Goal: Task Accomplishment & Management: Use online tool/utility

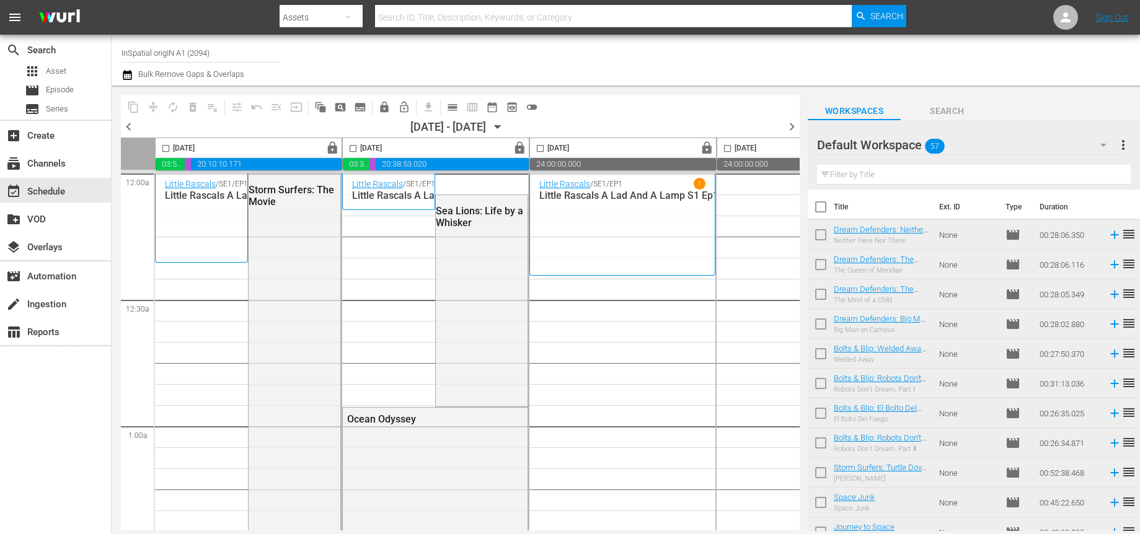
scroll to position [4825, 1]
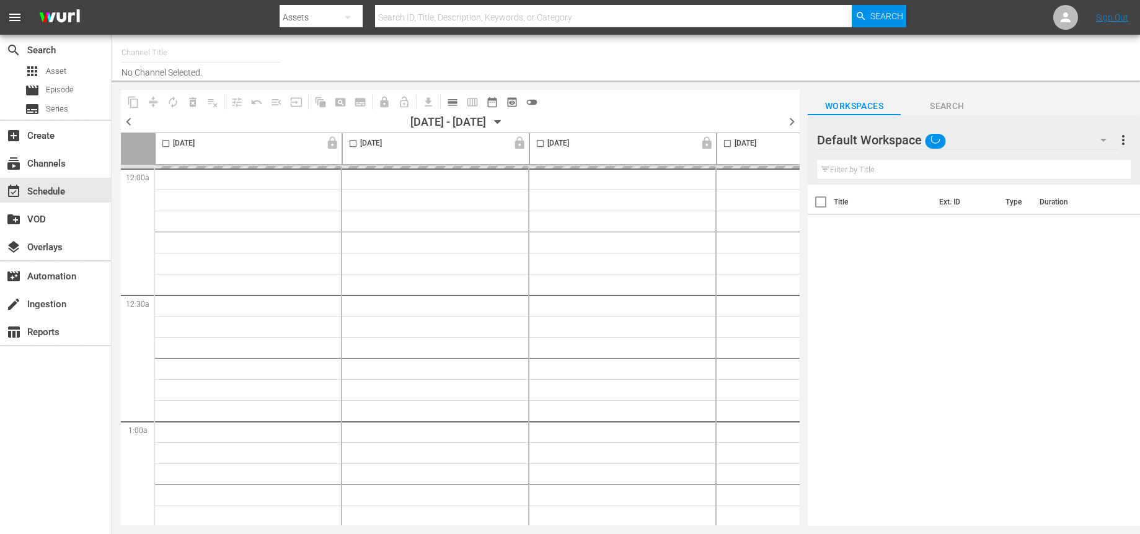
type input "InSpatial origIN A1 (2094)"
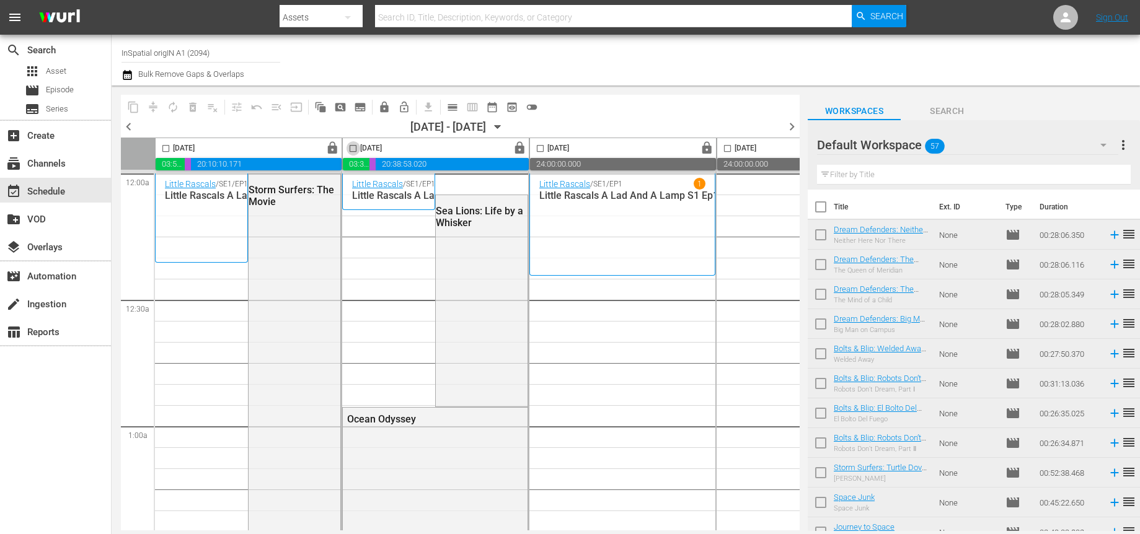
click at [355, 149] on input "checkbox" at bounding box center [353, 151] width 14 height 14
click at [523, 149] on span "lock" at bounding box center [520, 148] width 14 height 14
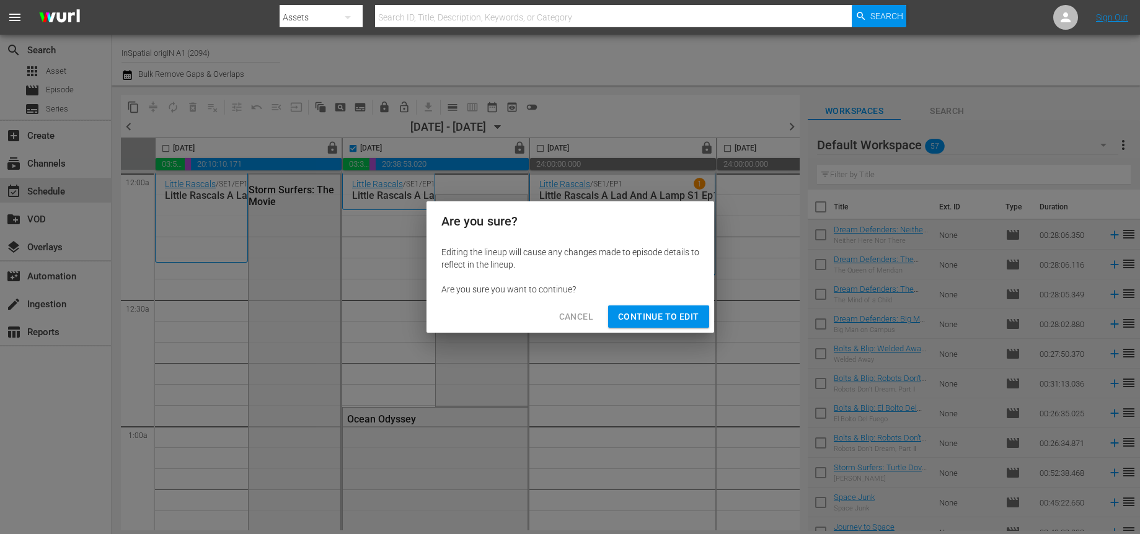
click at [639, 315] on span "Continue to Edit" at bounding box center [658, 317] width 81 height 16
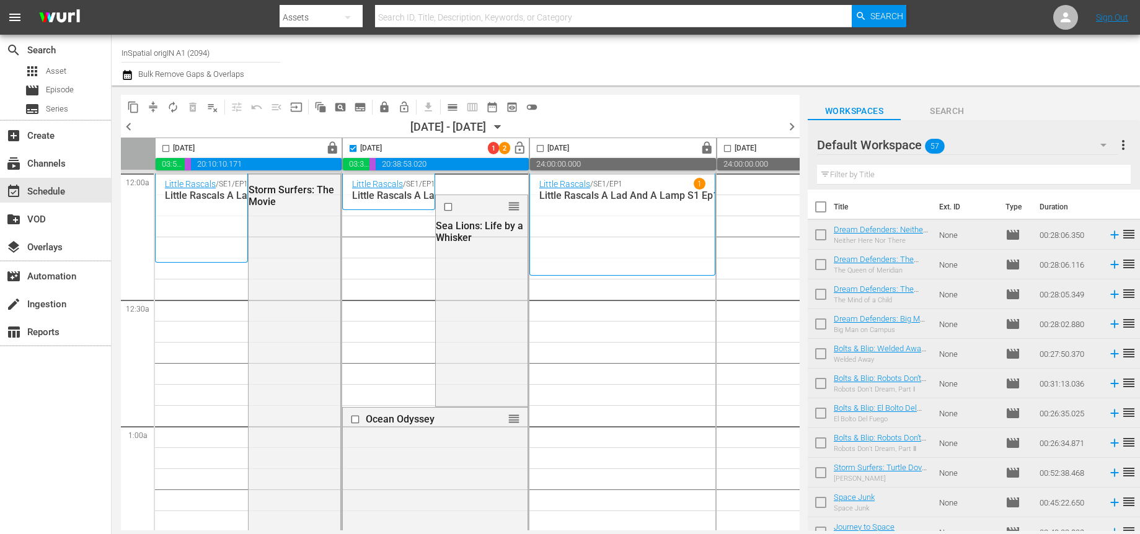
click at [353, 149] on input "checkbox" at bounding box center [353, 151] width 14 height 14
click at [352, 146] on input "checkbox" at bounding box center [353, 151] width 14 height 14
click at [192, 108] on span "delete_forever_outlined" at bounding box center [193, 107] width 12 height 12
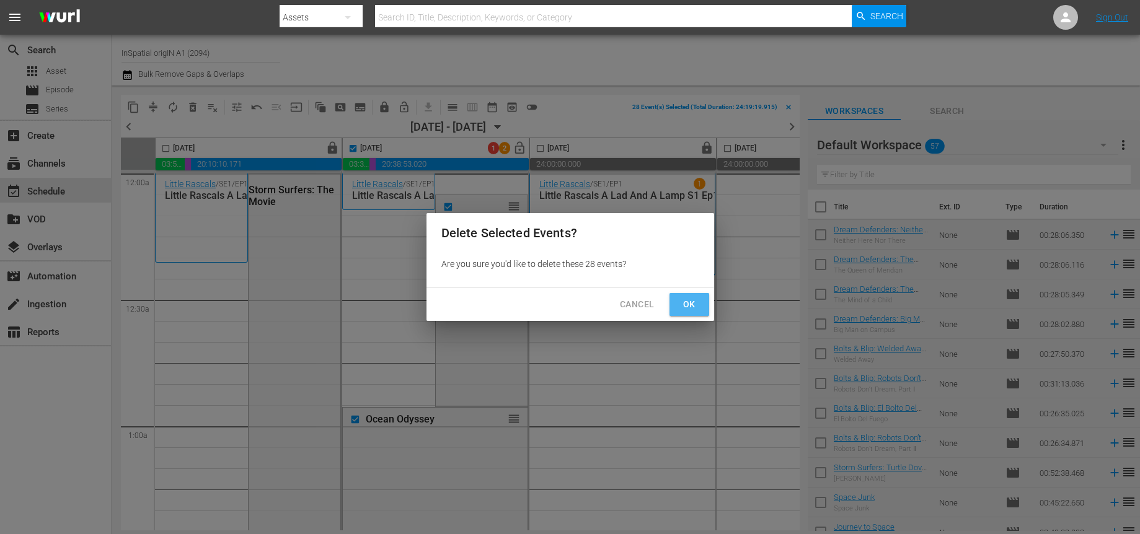
click at [684, 306] on span "Ok" at bounding box center [690, 305] width 20 height 16
checkbox input "false"
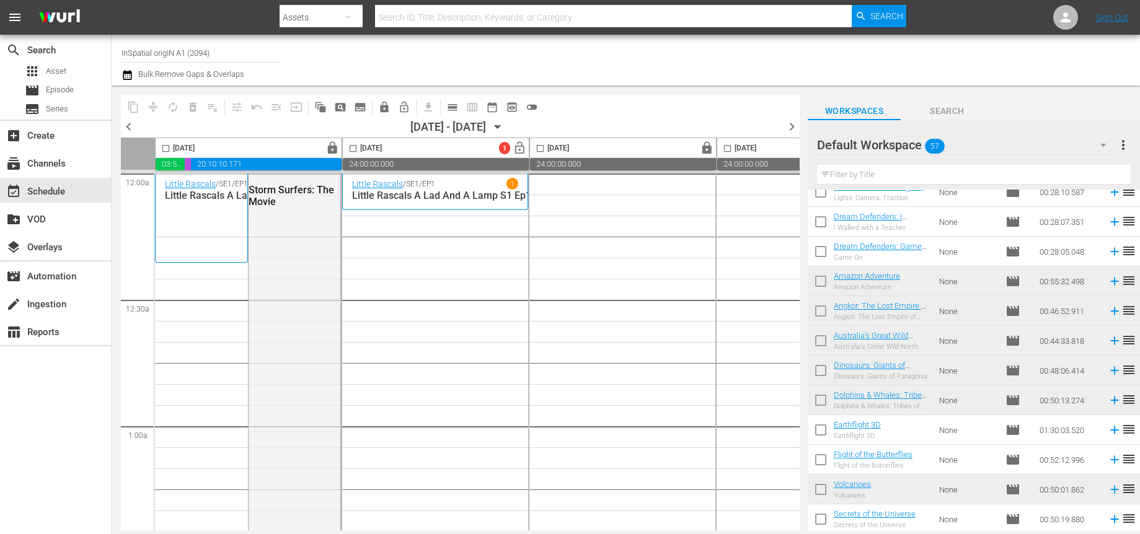
scroll to position [1310, 0]
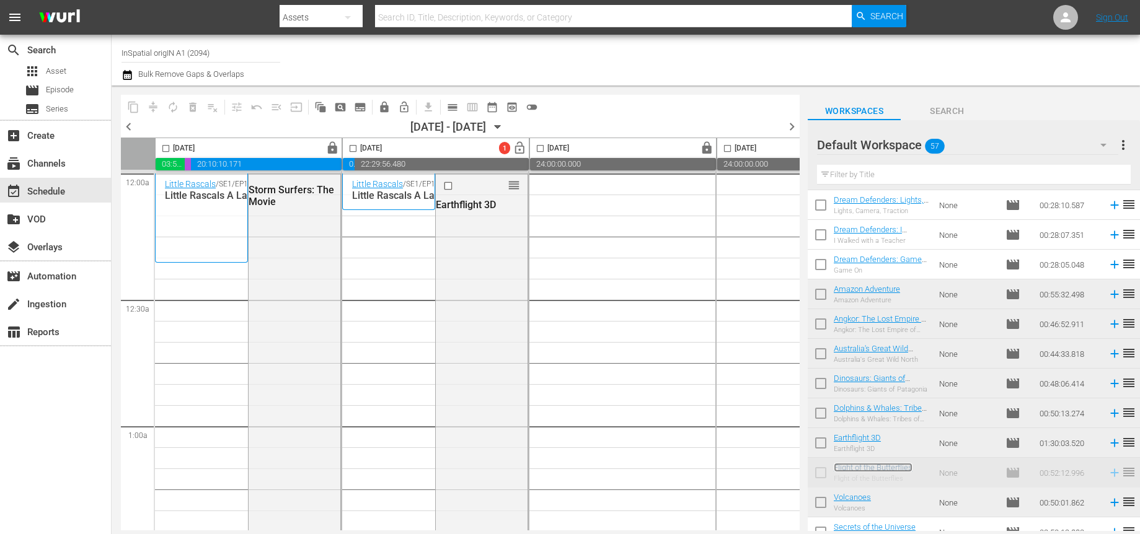
drag, startPoint x: 851, startPoint y: 468, endPoint x: 828, endPoint y: 453, distance: 27.9
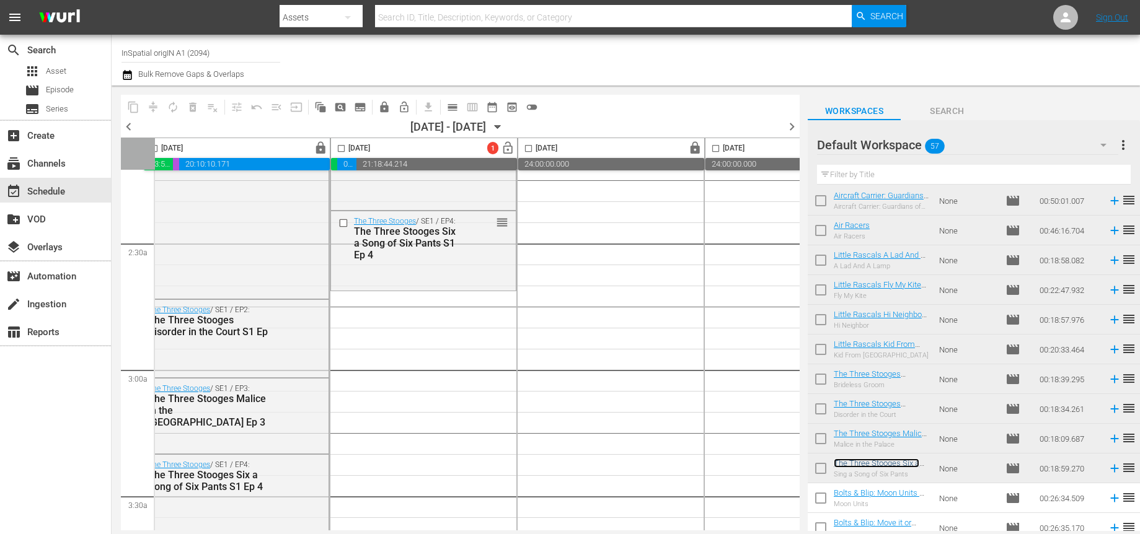
scroll to position [866, 0]
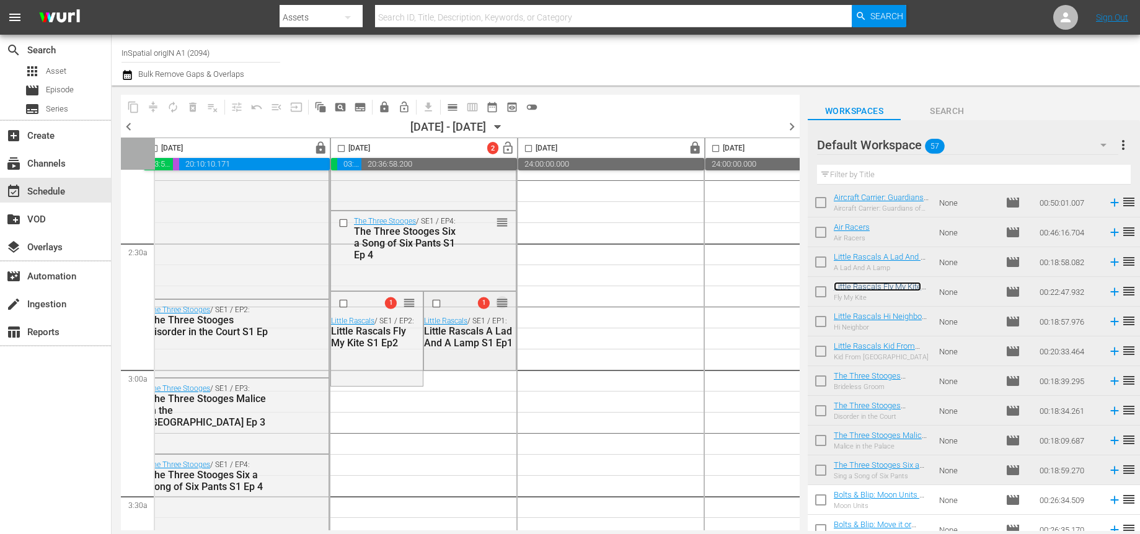
click at [500, 303] on span "reorder" at bounding box center [502, 303] width 12 height 14
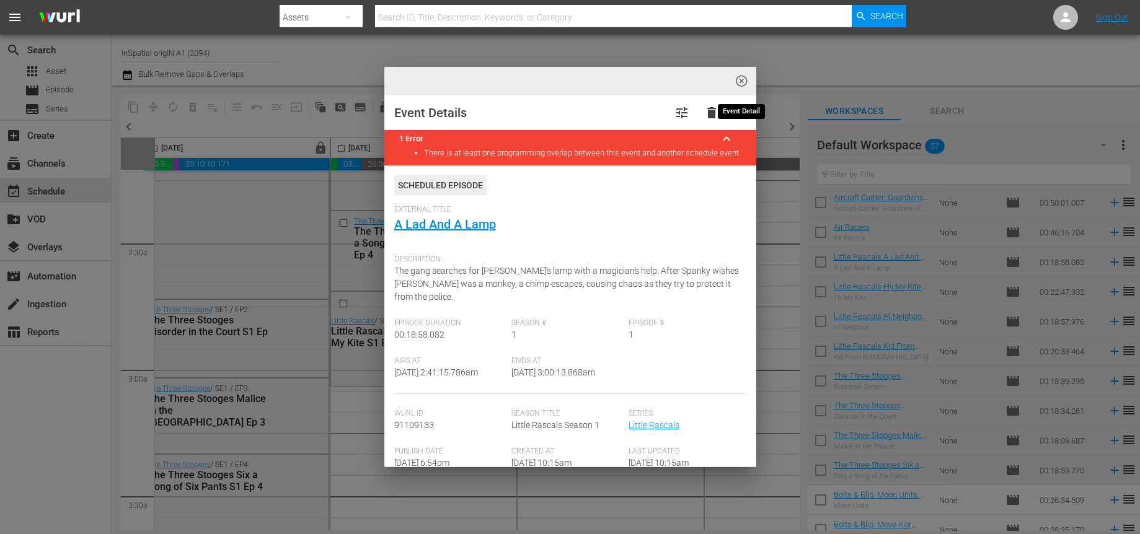
click at [738, 85] on span "highlight_off_icon" at bounding box center [742, 81] width 14 height 14
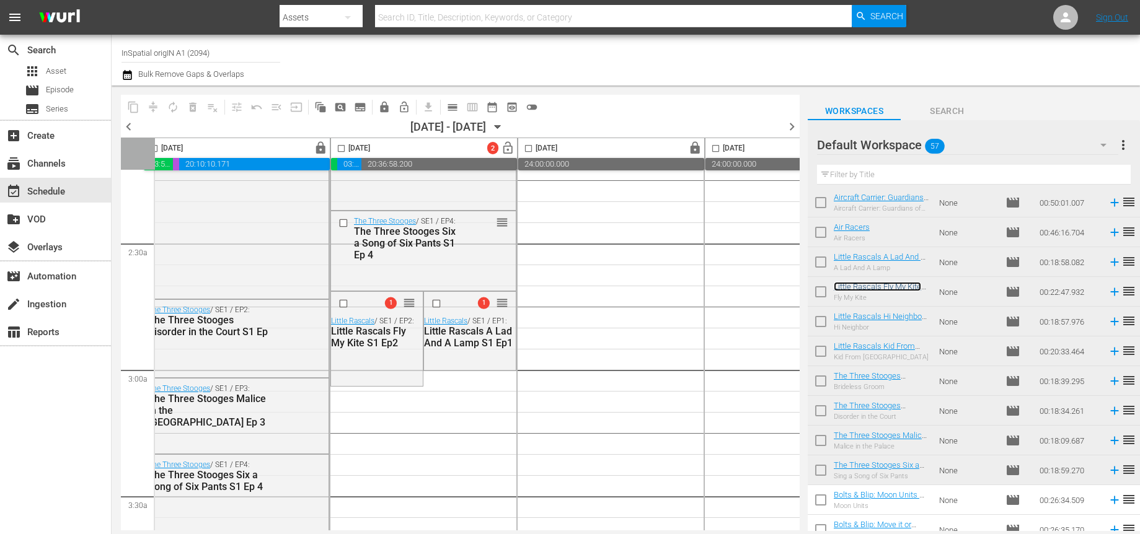
scroll to position [562, 12]
drag, startPoint x: 407, startPoint y: 301, endPoint x: 445, endPoint y: 381, distance: 87.9
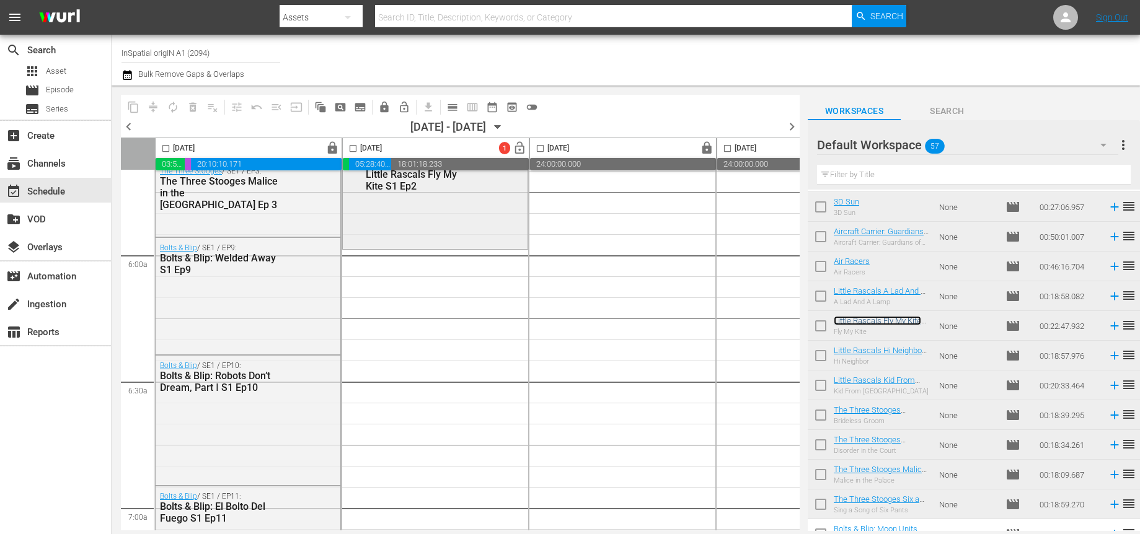
scroll to position [1437, 0]
click at [63, 92] on span "Episode" at bounding box center [60, 90] width 28 height 12
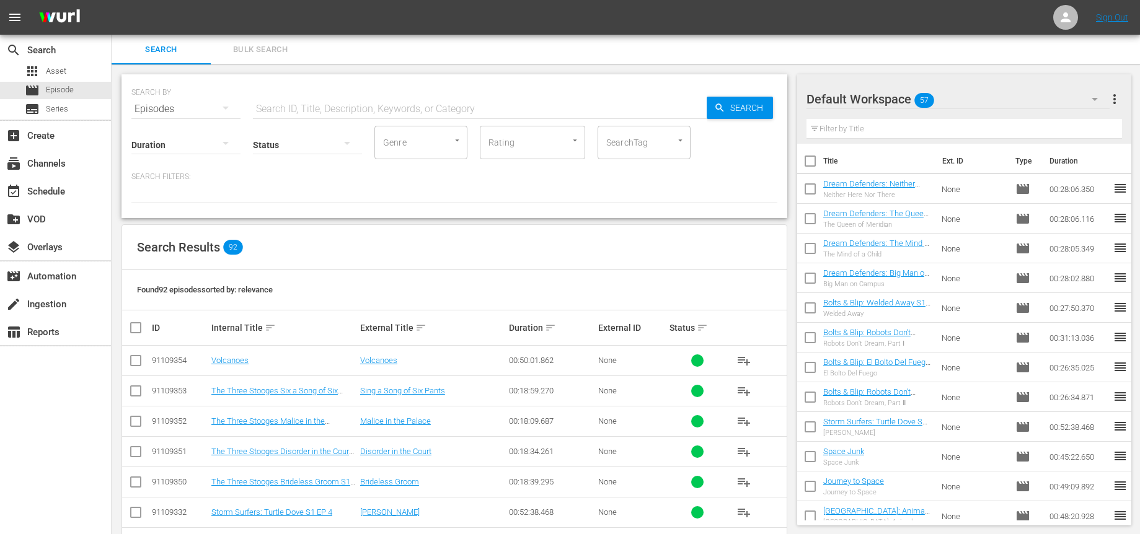
click at [376, 112] on input "text" at bounding box center [480, 109] width 454 height 30
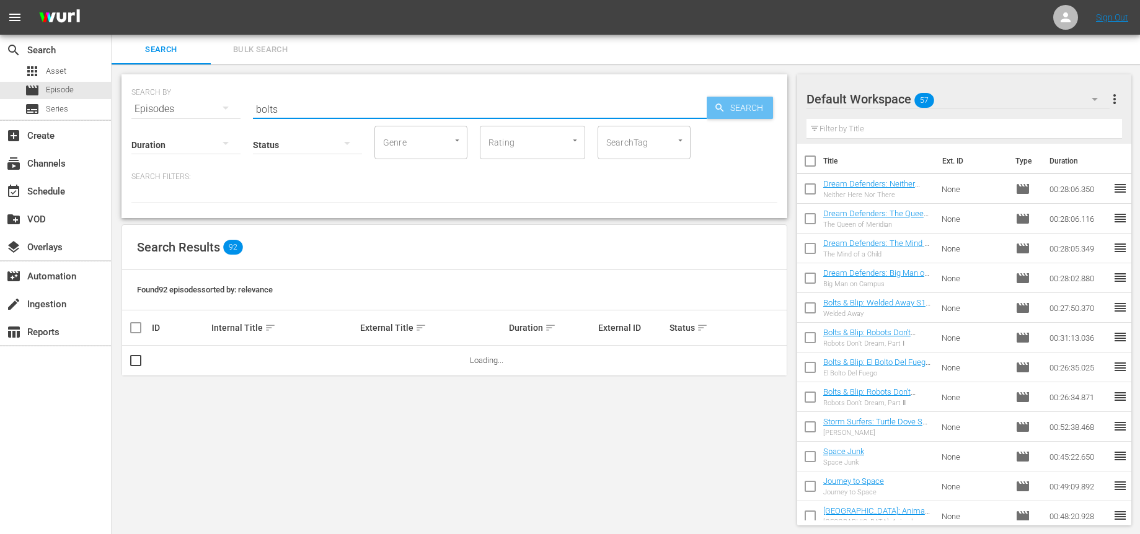
type input "bolts"
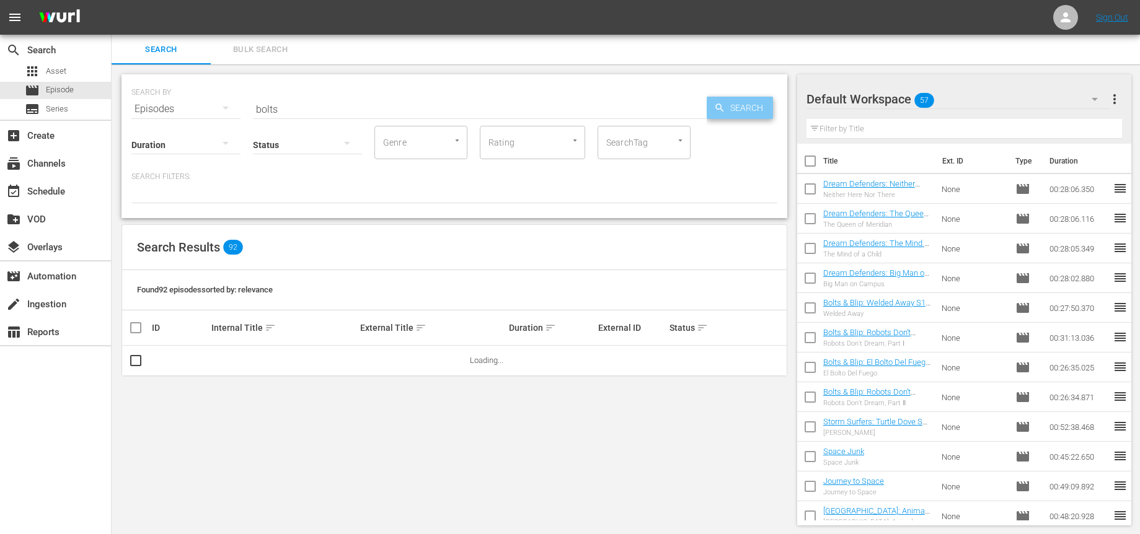
click at [730, 107] on span "Search" at bounding box center [749, 108] width 48 height 22
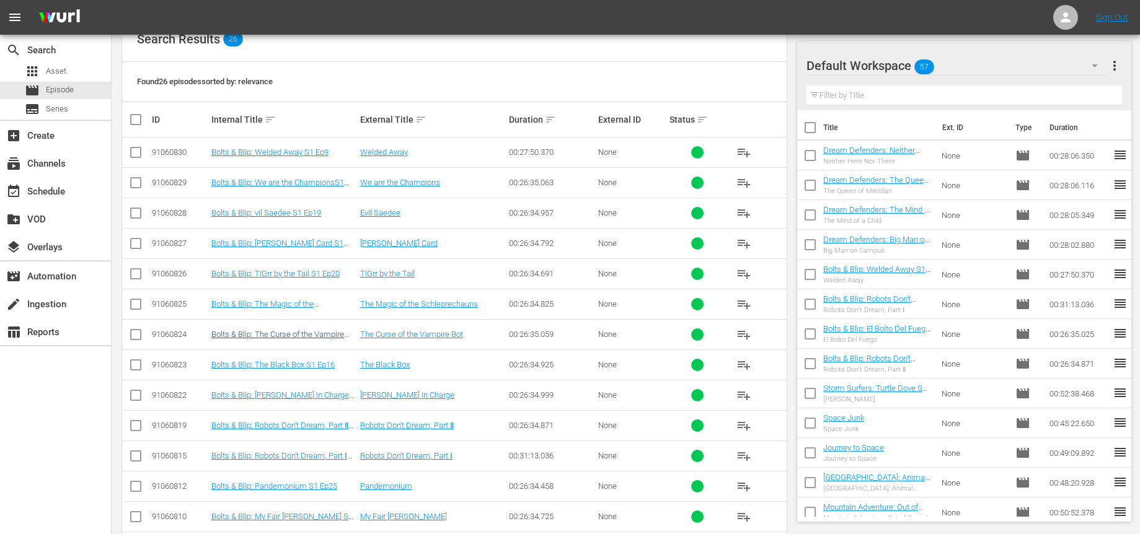
scroll to position [220, 0]
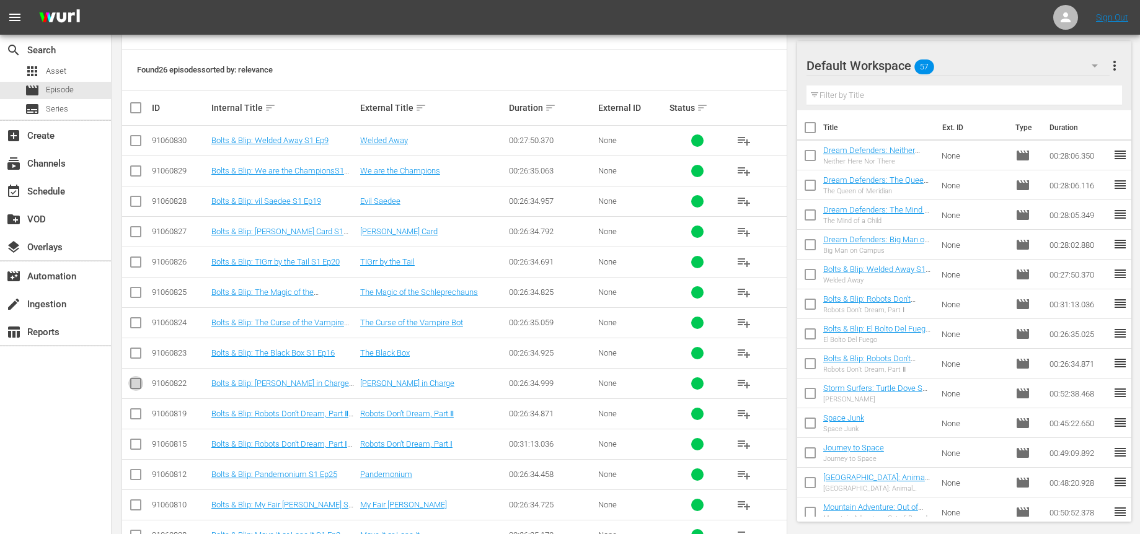
click at [135, 386] on input "checkbox" at bounding box center [135, 386] width 15 height 15
checkbox input "true"
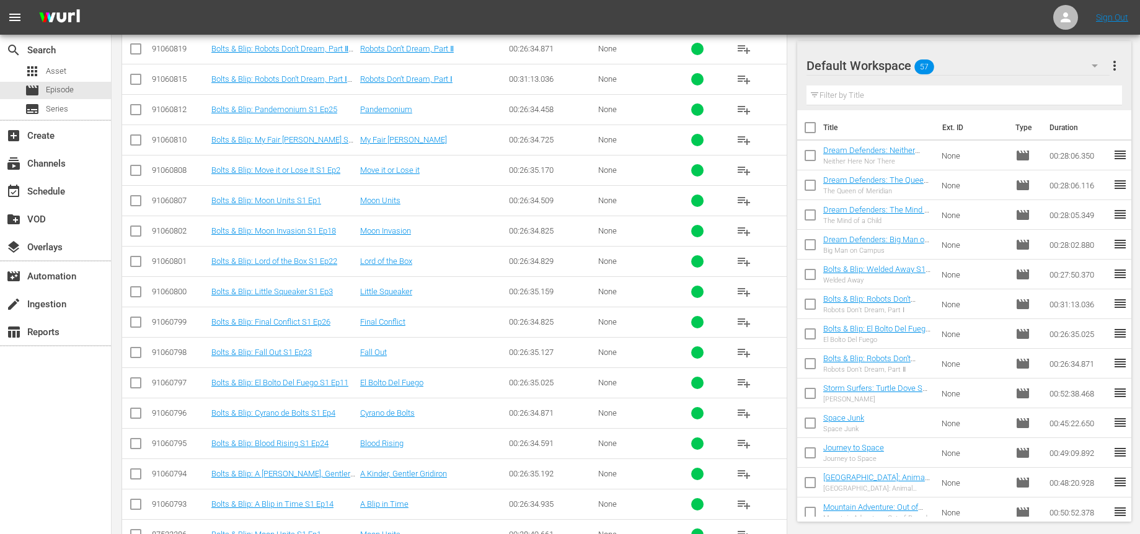
scroll to position [621, 0]
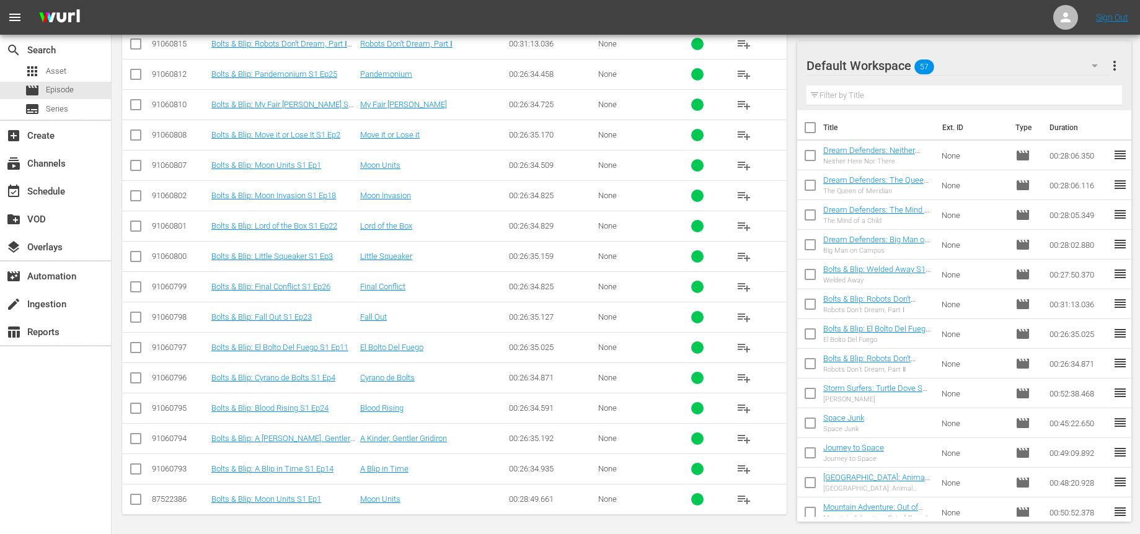
click at [133, 470] on input "checkbox" at bounding box center [135, 471] width 15 height 15
checkbox input "true"
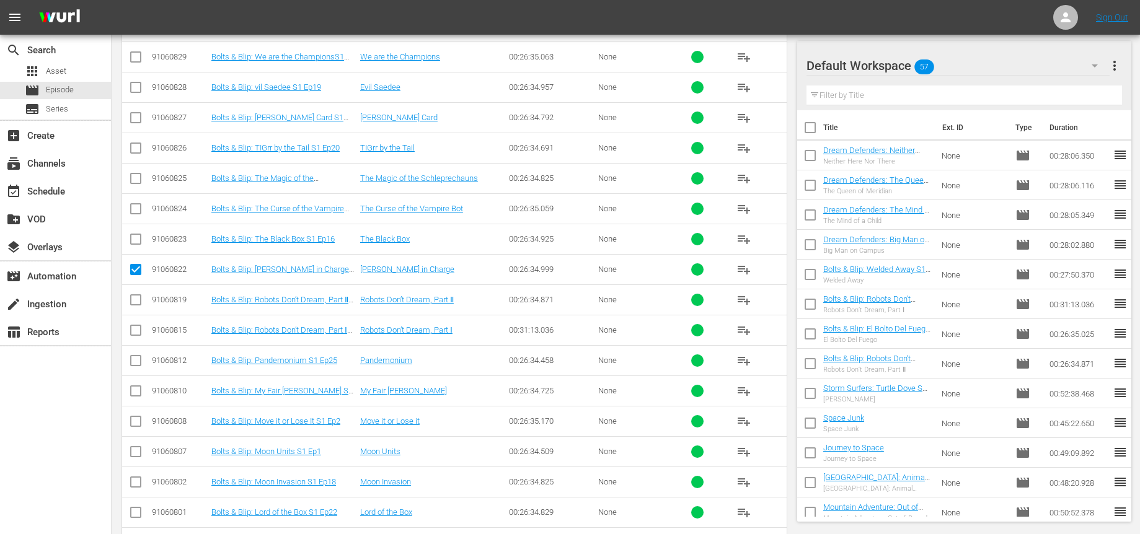
scroll to position [321, 0]
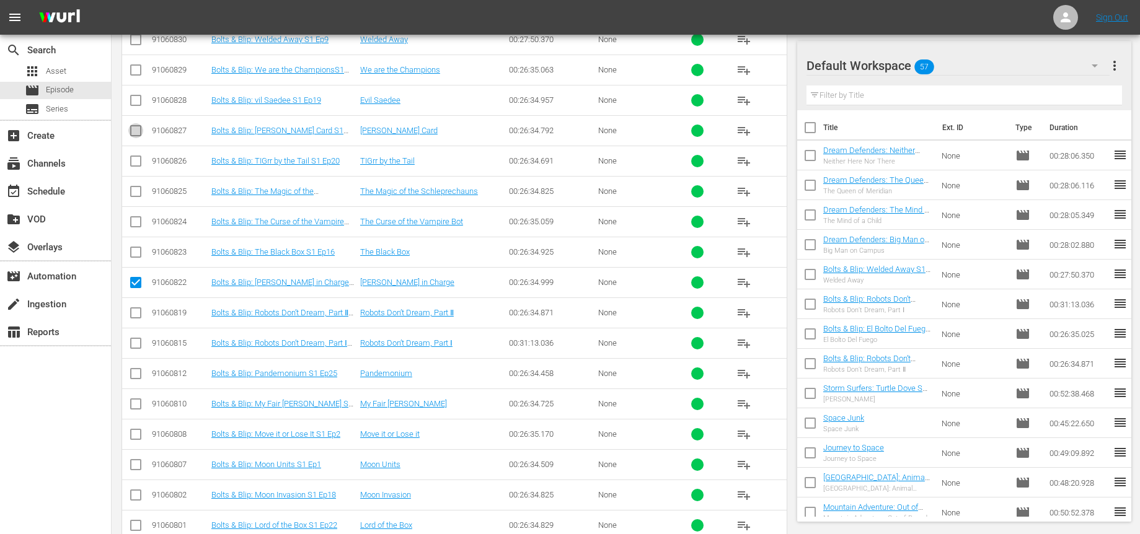
click at [137, 131] on input "checkbox" at bounding box center [135, 133] width 15 height 15
checkbox input "true"
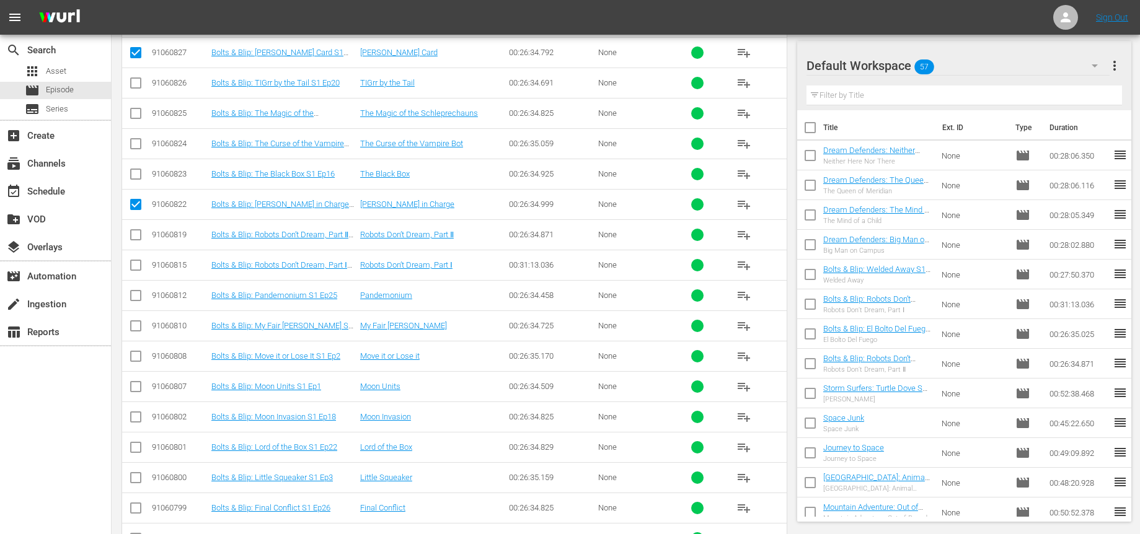
scroll to position [399, 0]
click at [135, 175] on input "checkbox" at bounding box center [135, 177] width 15 height 15
checkbox input "true"
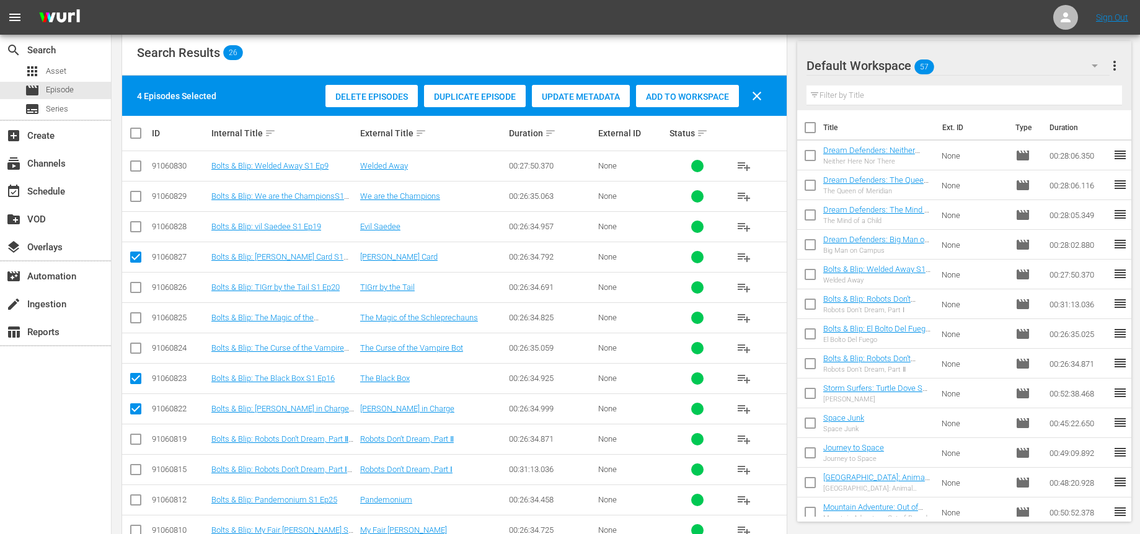
scroll to position [100, 0]
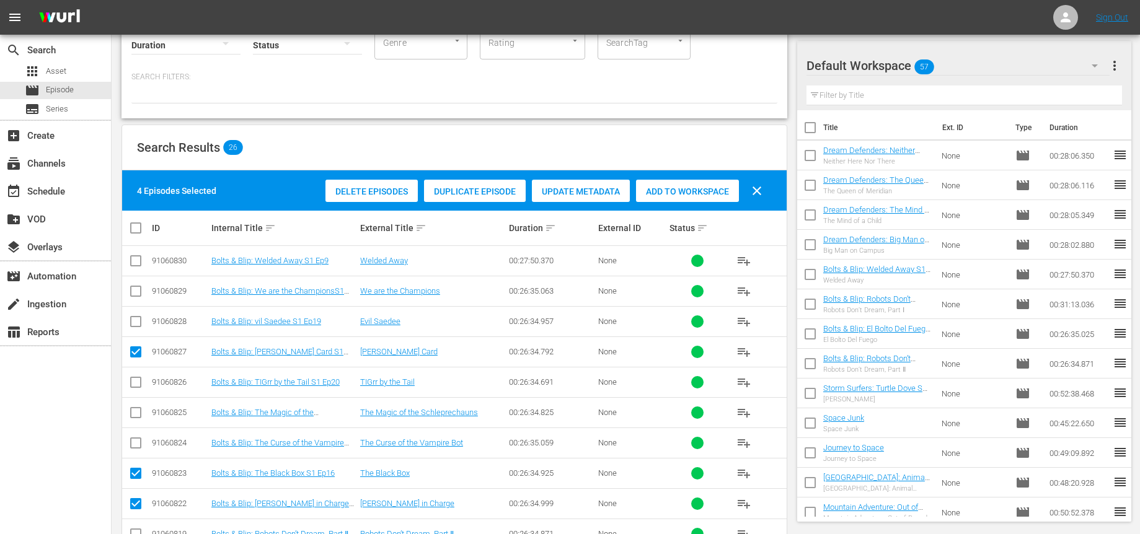
click at [674, 192] on span "Add to Workspace" at bounding box center [687, 192] width 103 height 10
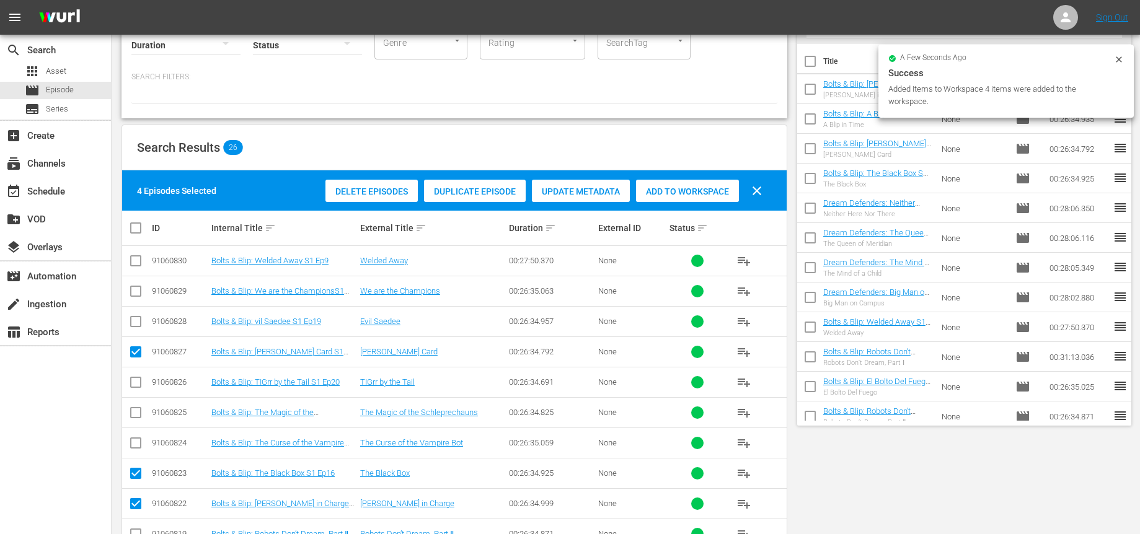
scroll to position [0, 0]
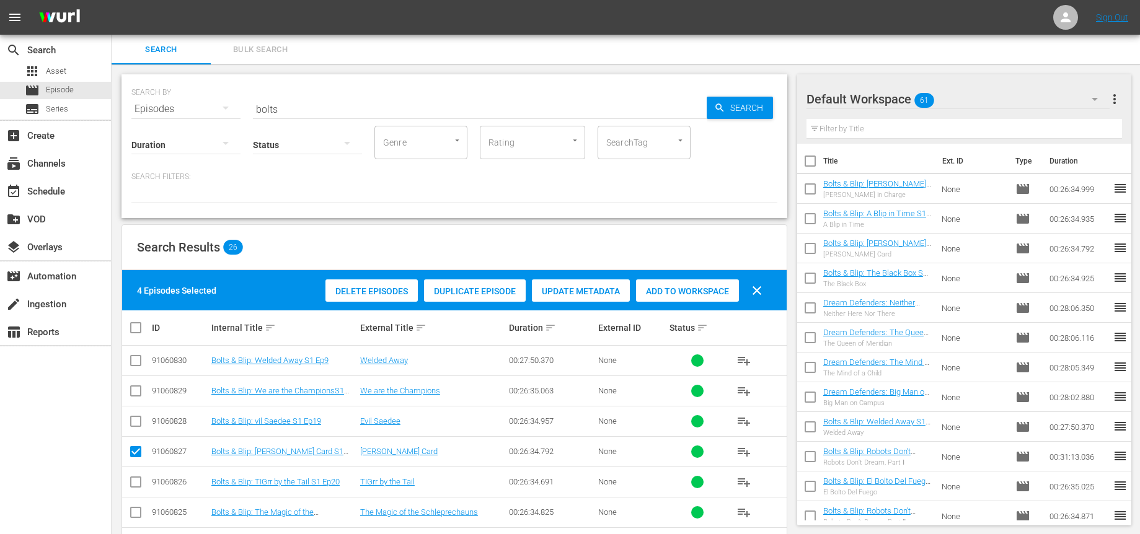
click at [284, 119] on div "Status" at bounding box center [307, 137] width 109 height 45
click at [288, 101] on input "bolts" at bounding box center [480, 109] width 454 height 30
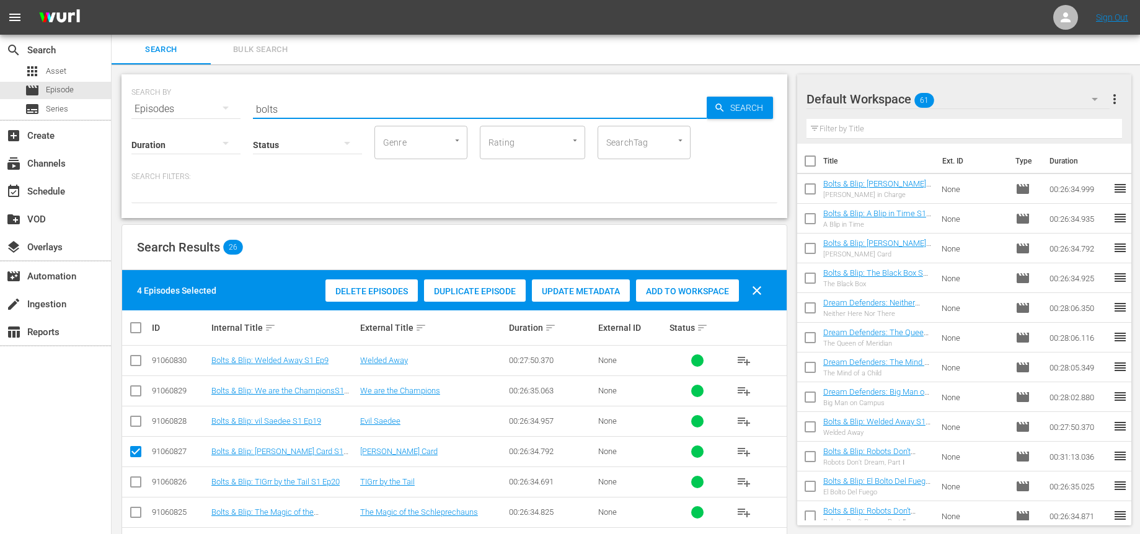
click at [287, 107] on input "bolts" at bounding box center [480, 109] width 454 height 30
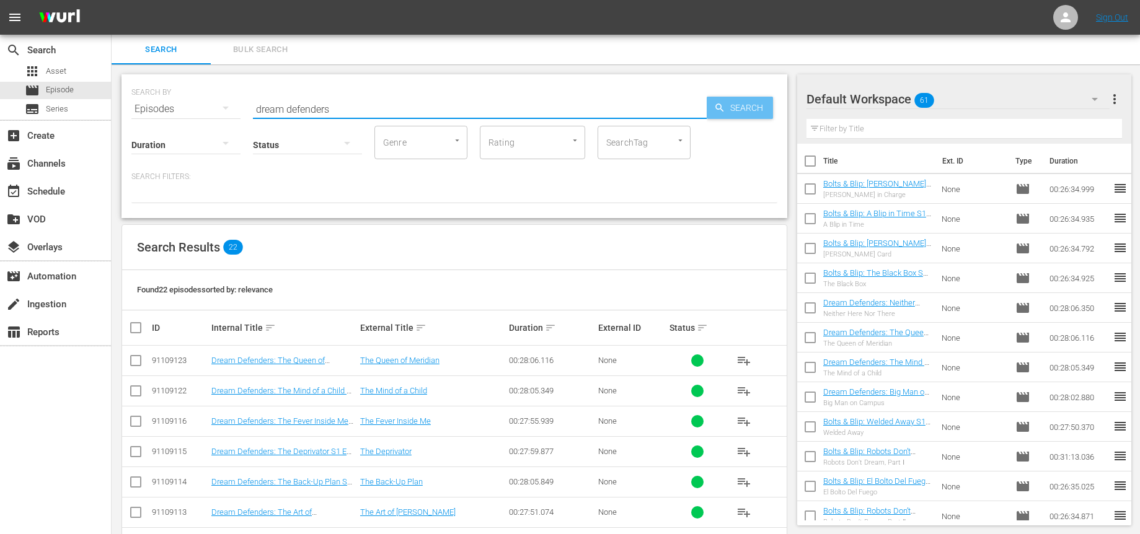
type input "dream defenders"
click at [733, 110] on span "Search" at bounding box center [749, 108] width 48 height 22
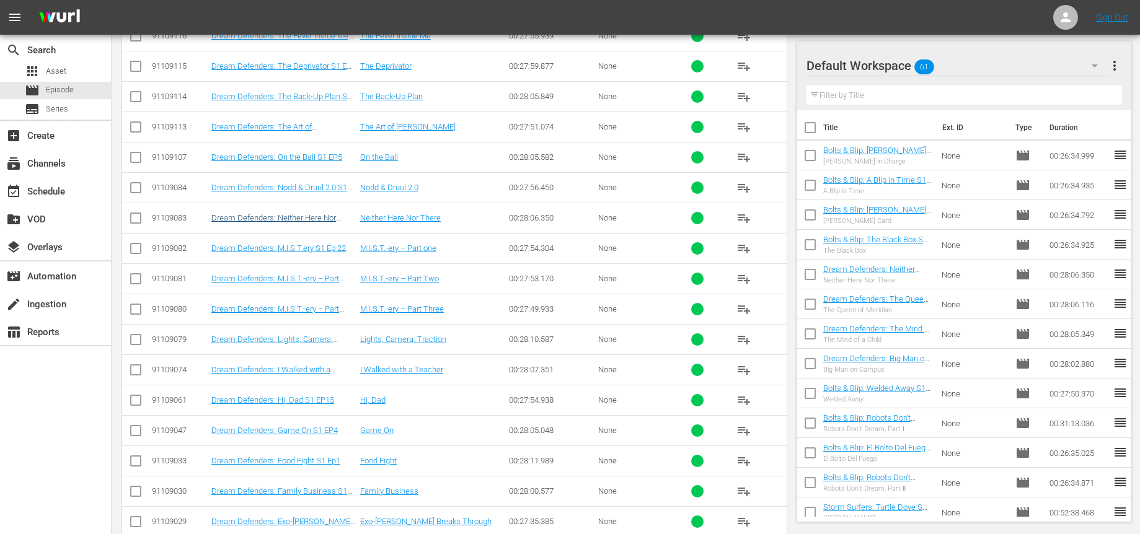
scroll to position [386, 0]
click at [135, 400] on input "checkbox" at bounding box center [135, 402] width 15 height 15
checkbox input "true"
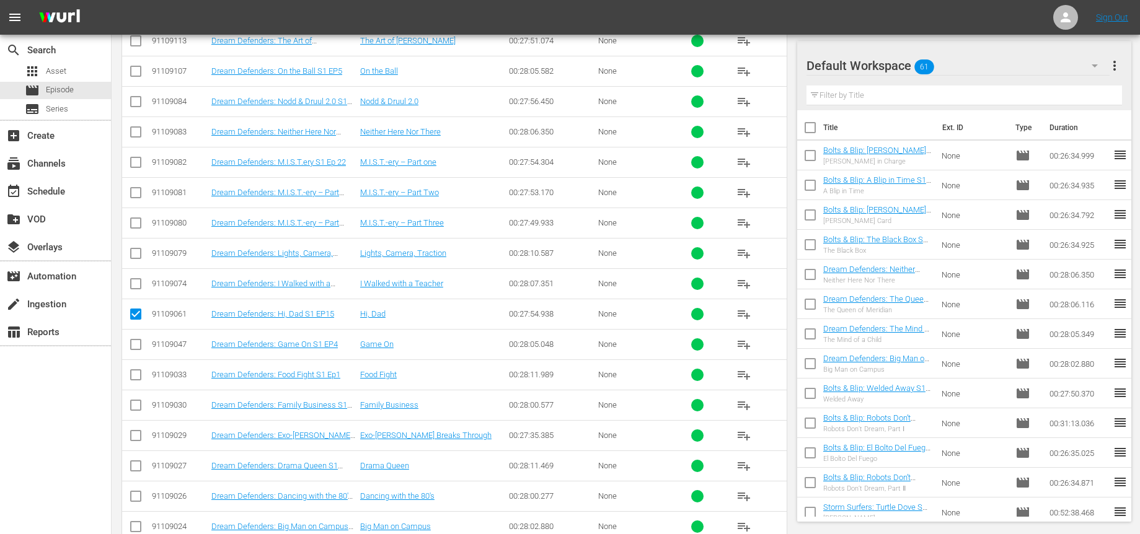
scroll to position [472, 0]
click at [135, 466] on input "checkbox" at bounding box center [135, 468] width 15 height 15
checkbox input "true"
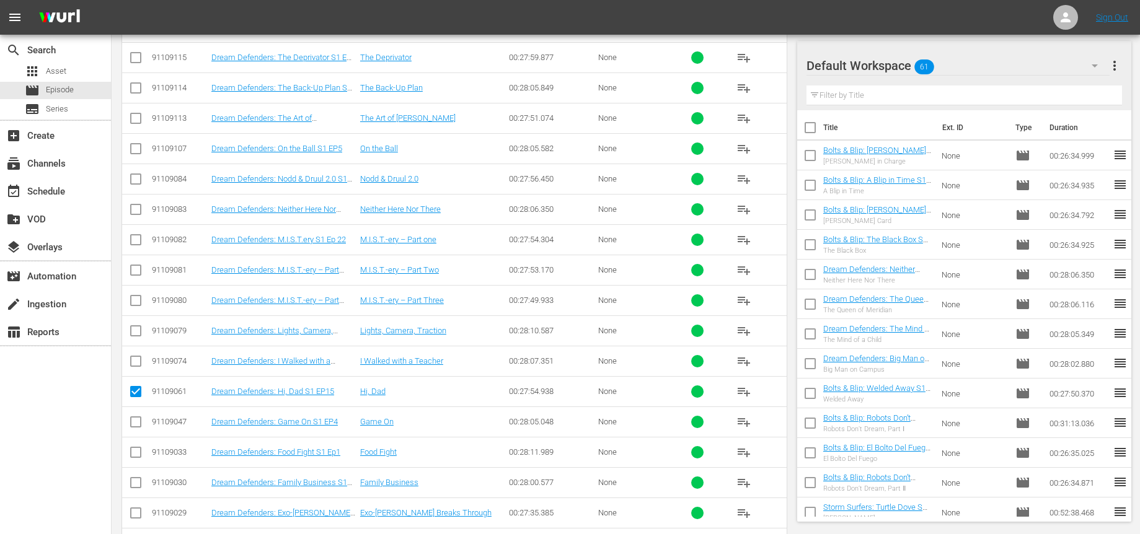
scroll to position [386, 0]
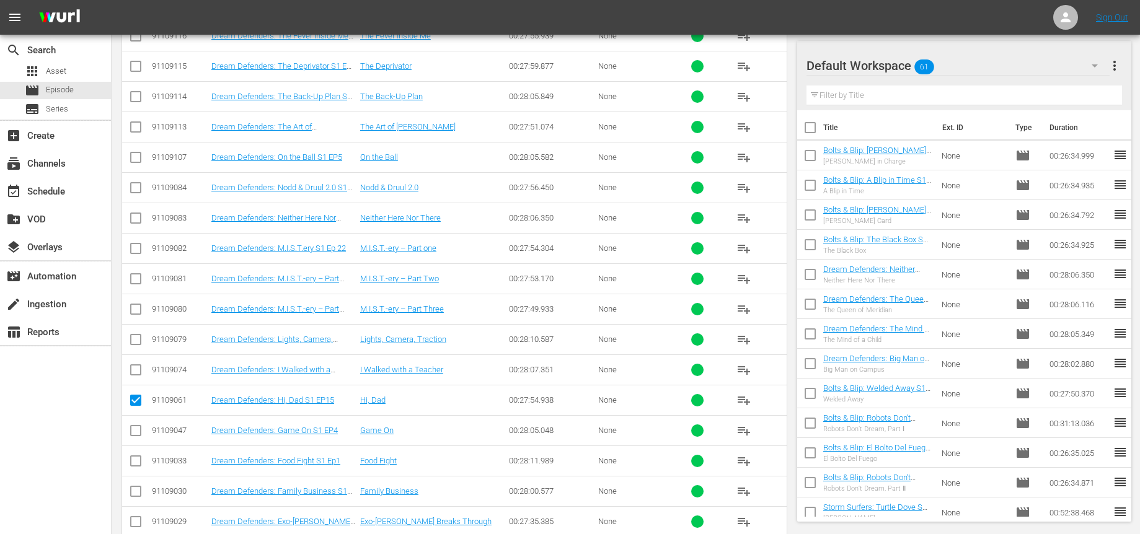
click at [134, 188] on input "checkbox" at bounding box center [135, 190] width 15 height 15
checkbox input "true"
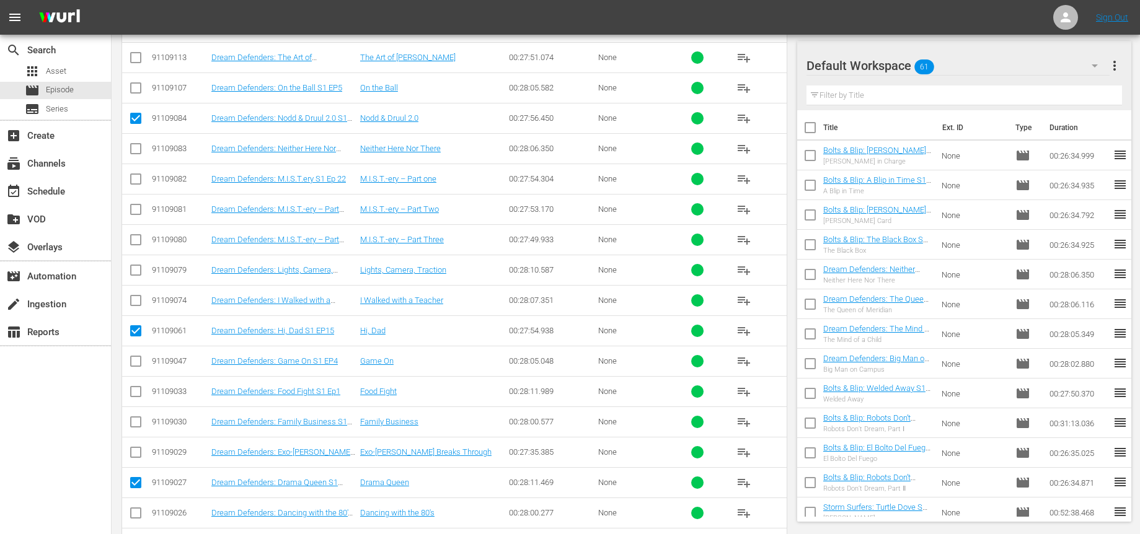
scroll to position [477, 0]
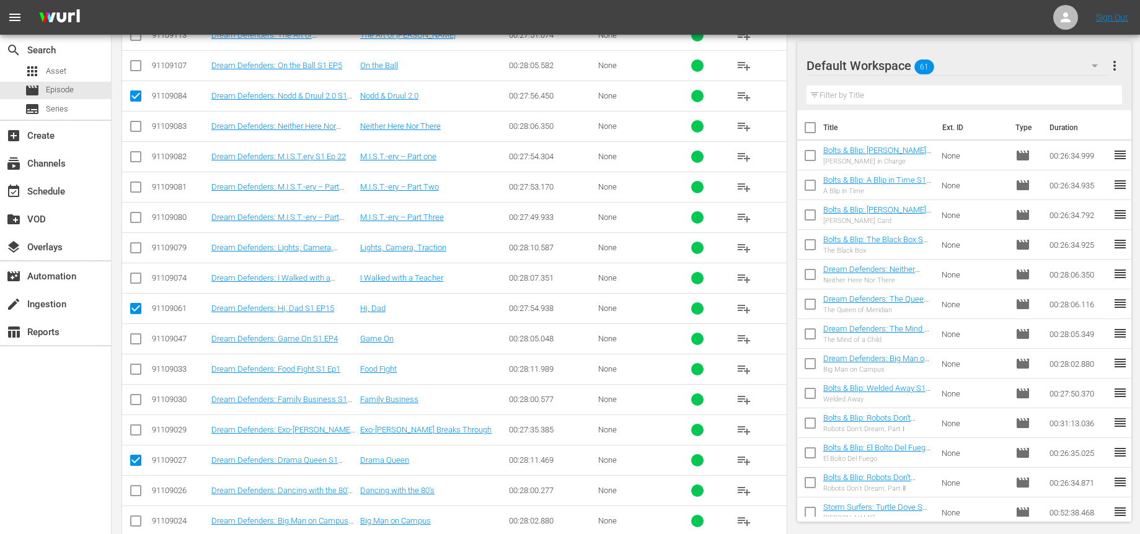
click at [136, 430] on input "checkbox" at bounding box center [135, 432] width 15 height 15
checkbox input "true"
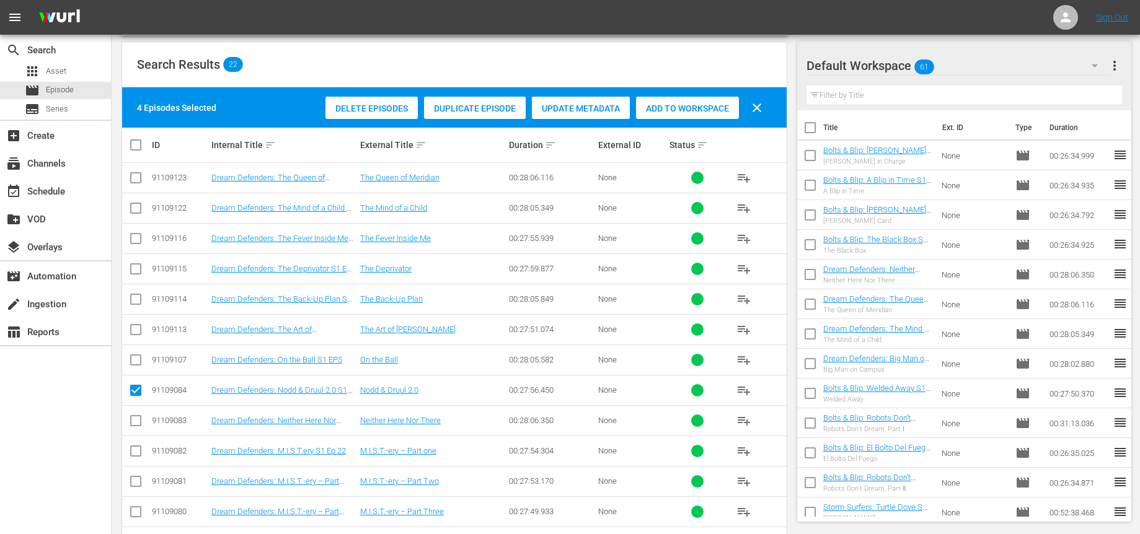
scroll to position [182, 0]
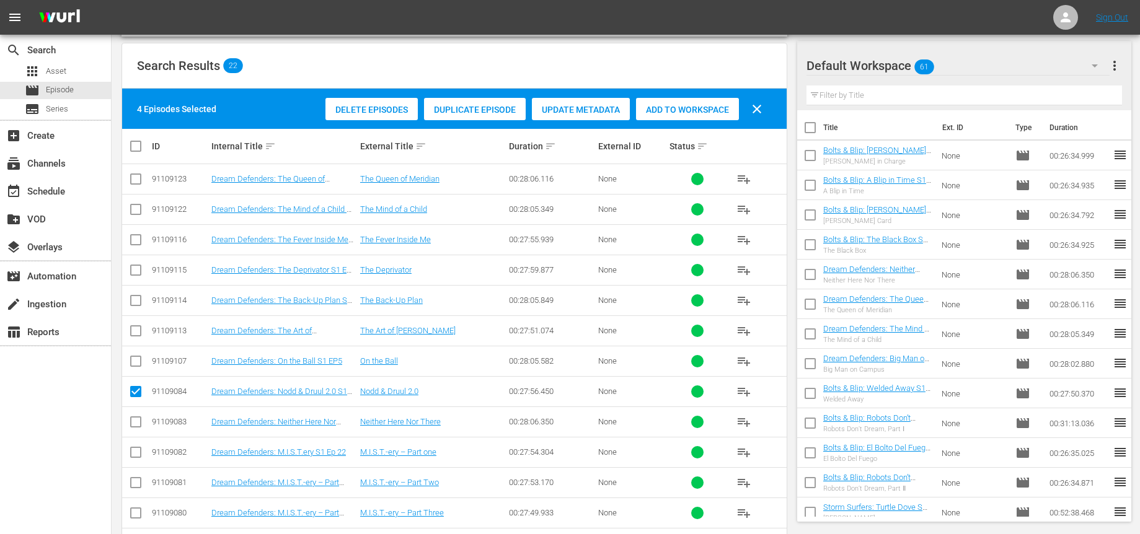
click at [683, 107] on span "Add to Workspace" at bounding box center [687, 110] width 103 height 10
click at [47, 190] on div "event_available Schedule" at bounding box center [34, 189] width 69 height 11
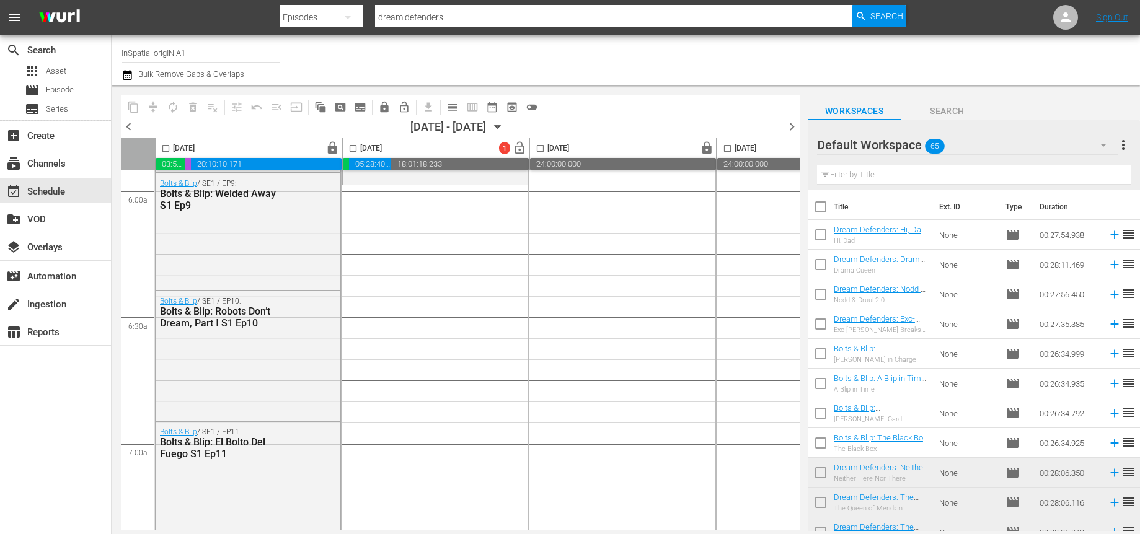
scroll to position [1499, 0]
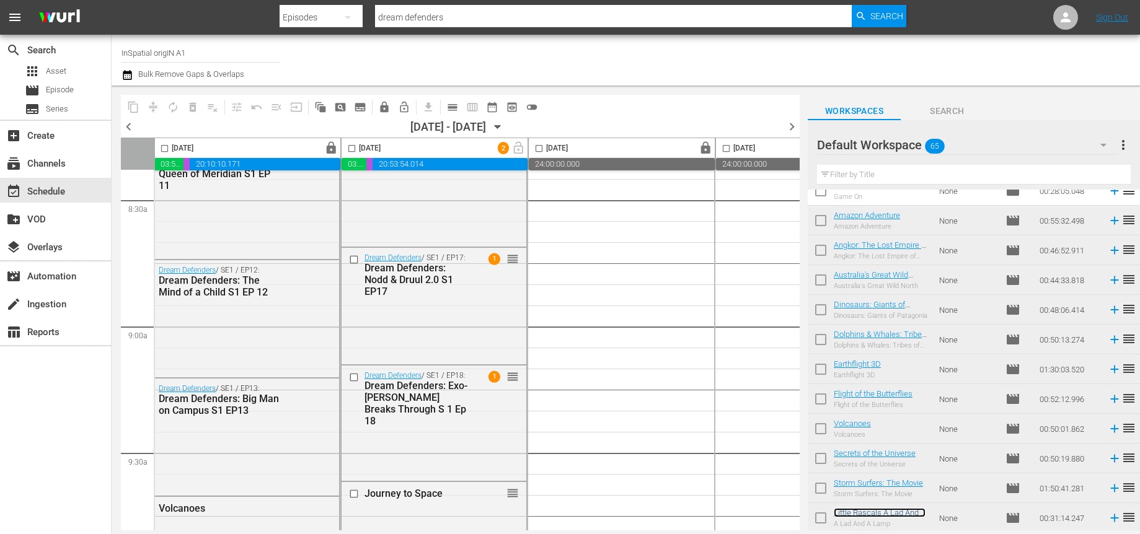
scroll to position [2122, 1]
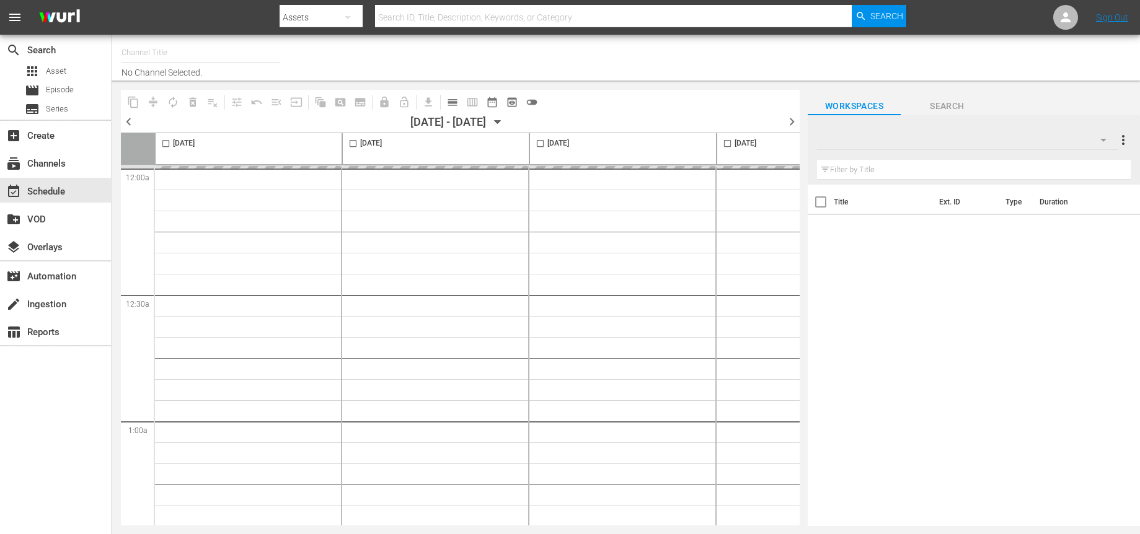
type input "InSpatial origIN A1 (2094)"
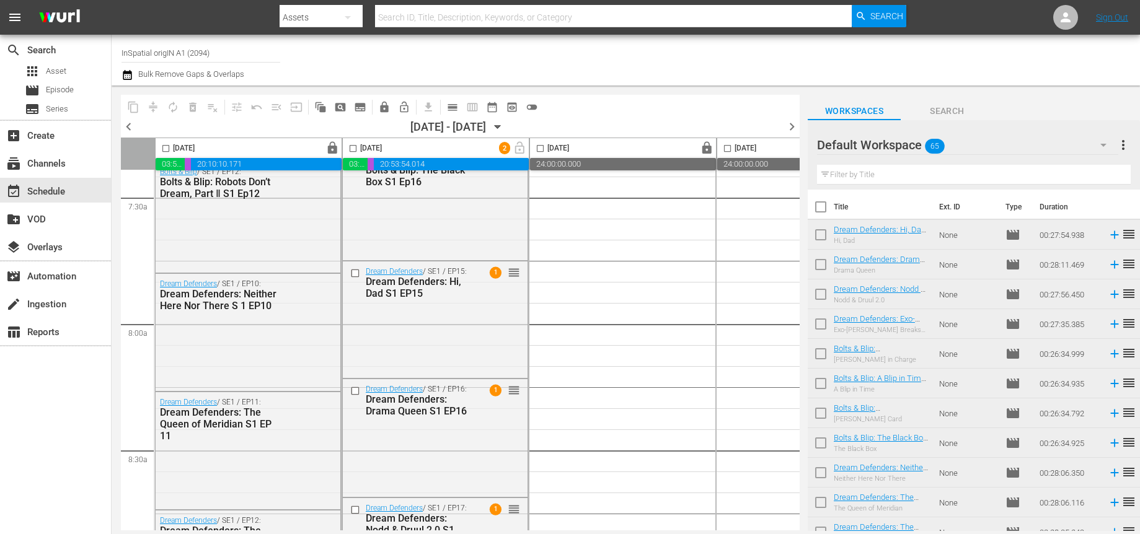
scroll to position [1858, 0]
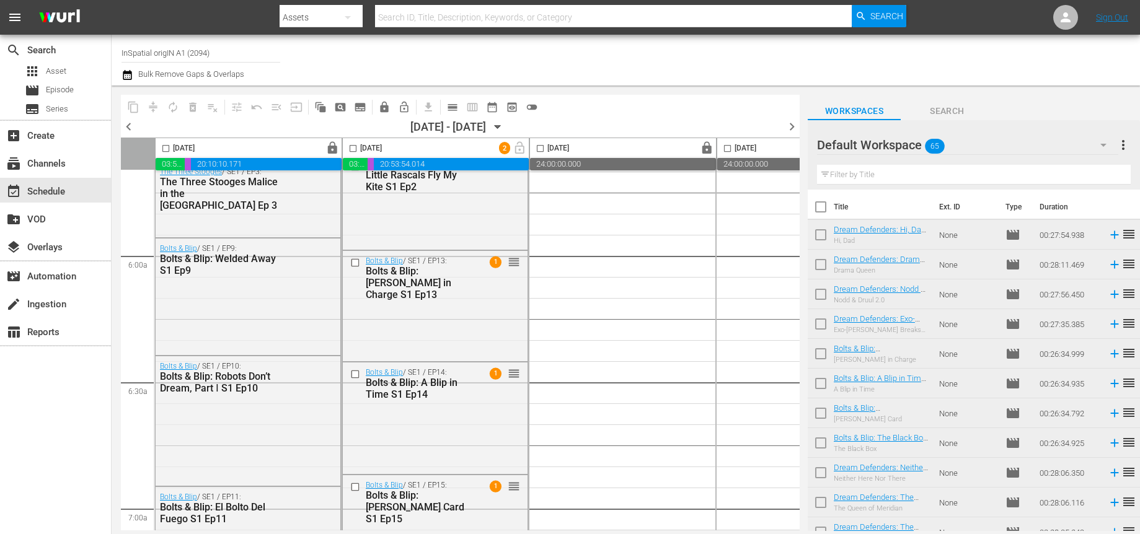
scroll to position [1517, 0]
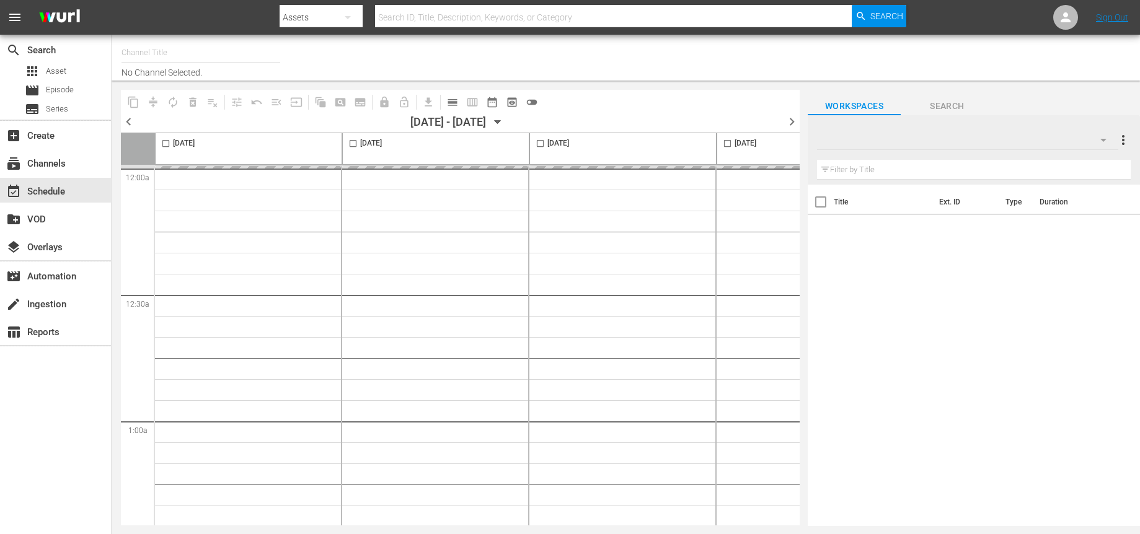
type input "InSpatial origIN A1 (2094)"
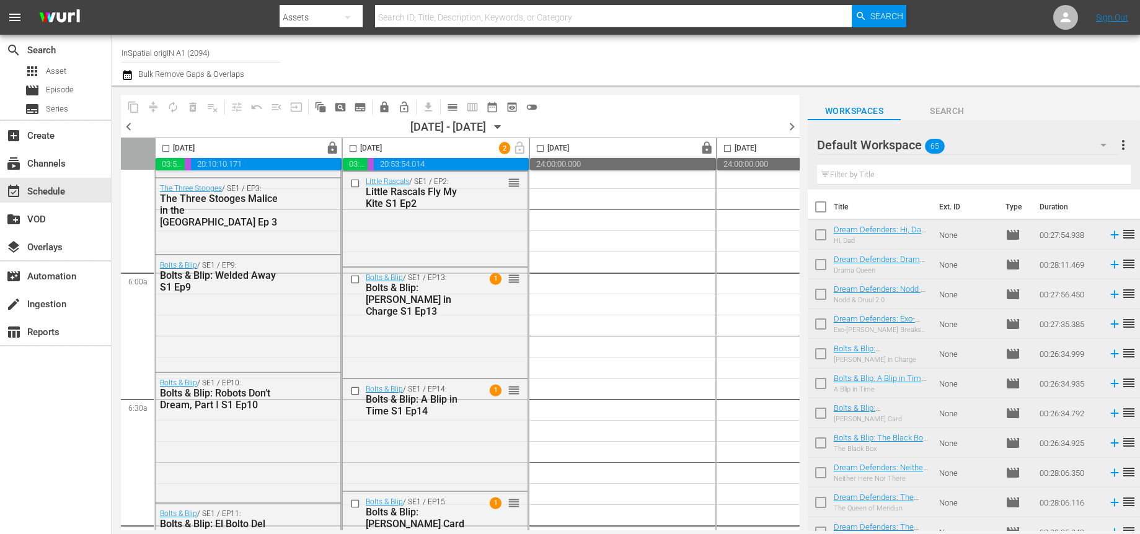
scroll to position [1553, 0]
